Goal: Transaction & Acquisition: Subscribe to service/newsletter

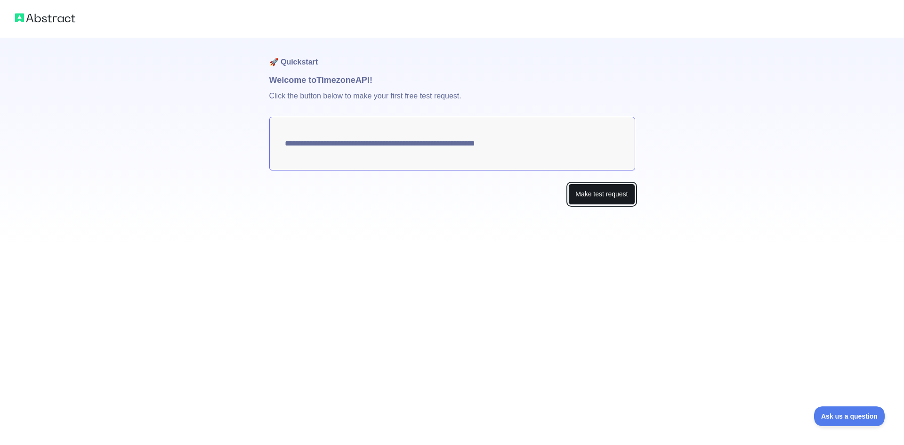
click at [583, 192] on button "Make test request" at bounding box center [601, 194] width 66 height 21
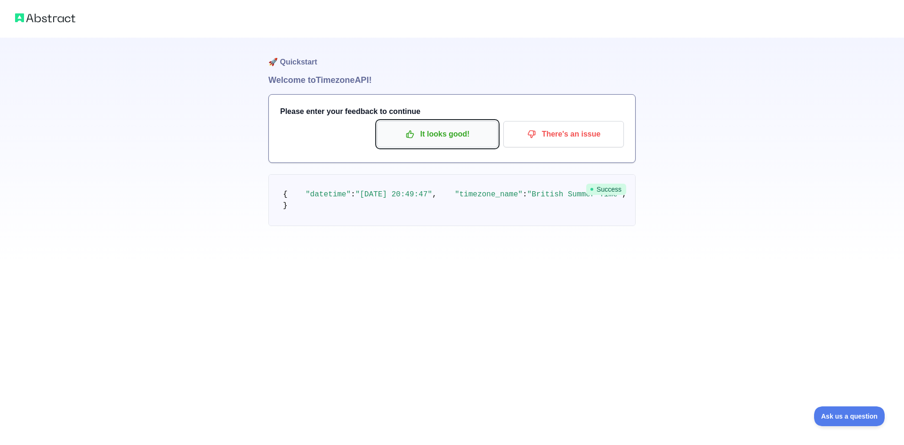
click at [444, 132] on p "It looks good!" at bounding box center [437, 134] width 106 height 16
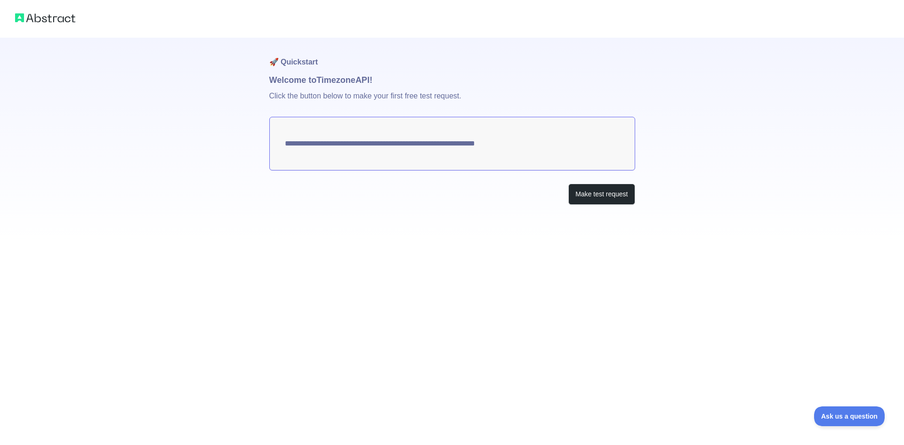
click at [525, 144] on textarea "**********" at bounding box center [452, 144] width 366 height 54
